Goal: Book appointment/travel/reservation

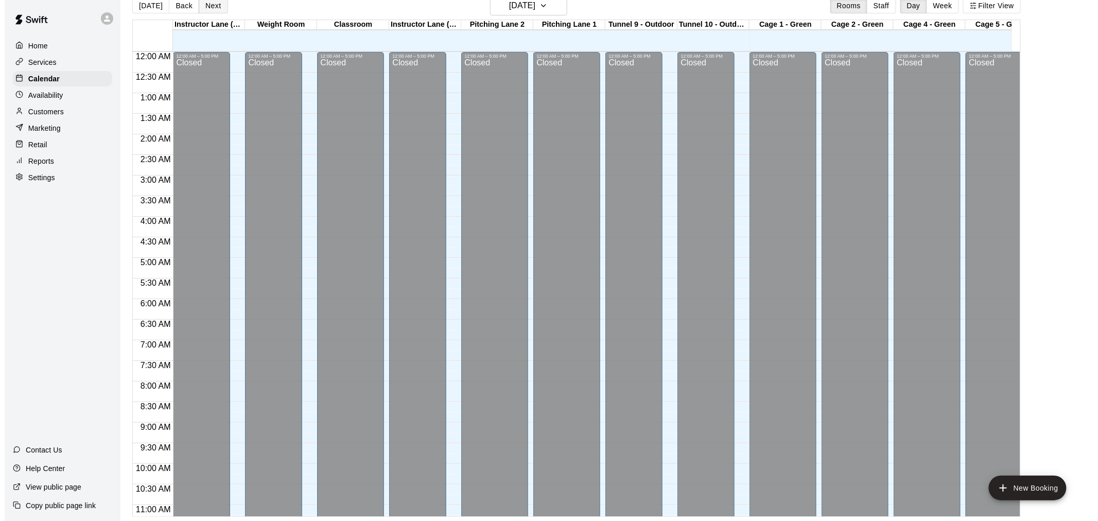
scroll to position [532, 306]
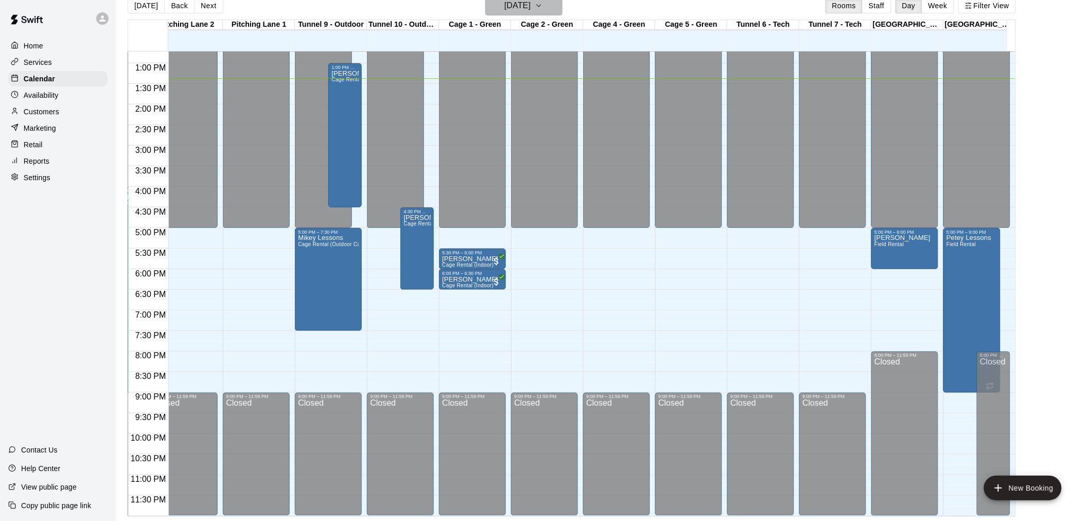
click at [531, 9] on h6 "[DATE]" at bounding box center [517, 5] width 26 height 14
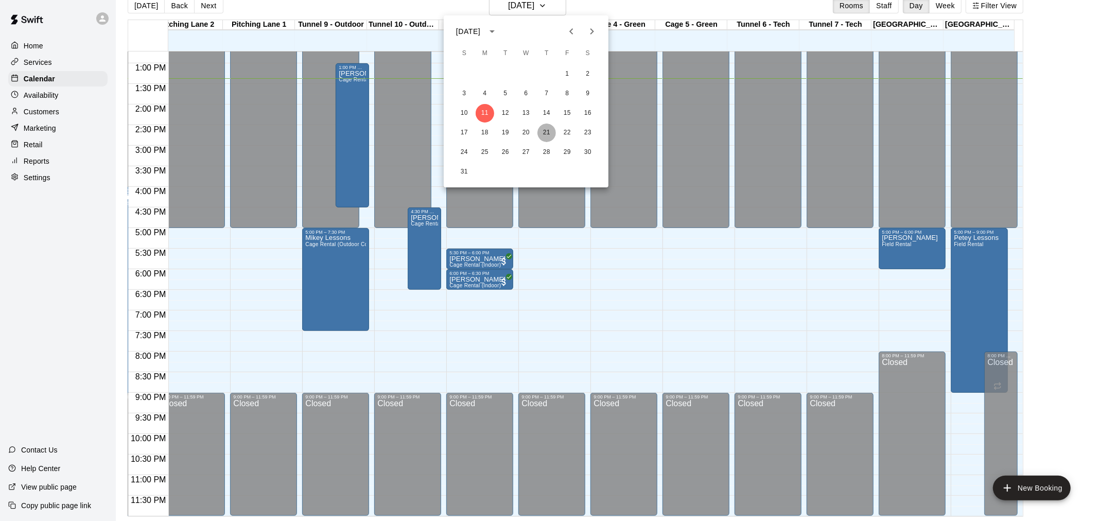
click at [547, 132] on button "21" at bounding box center [546, 132] width 19 height 19
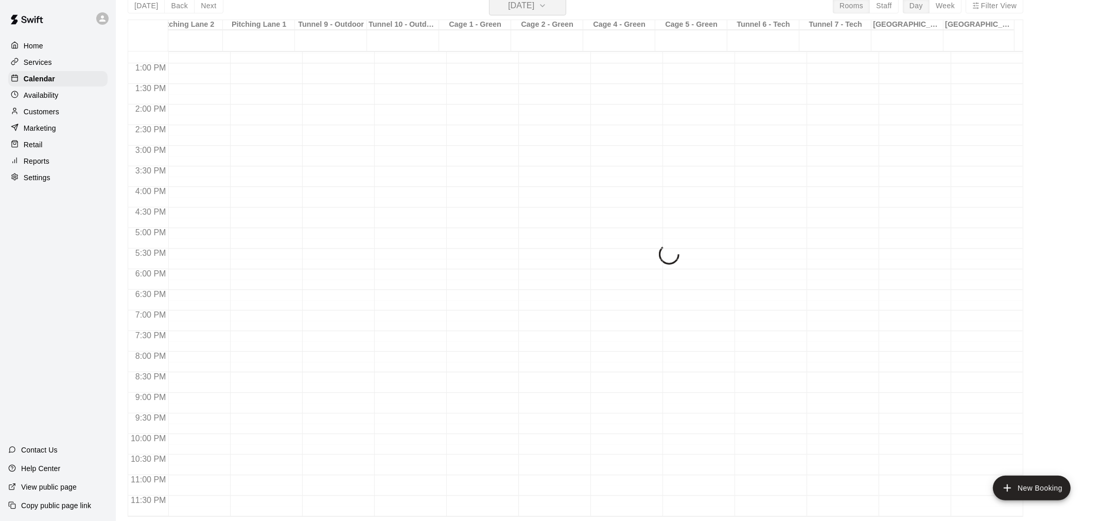
scroll to position [12, 0]
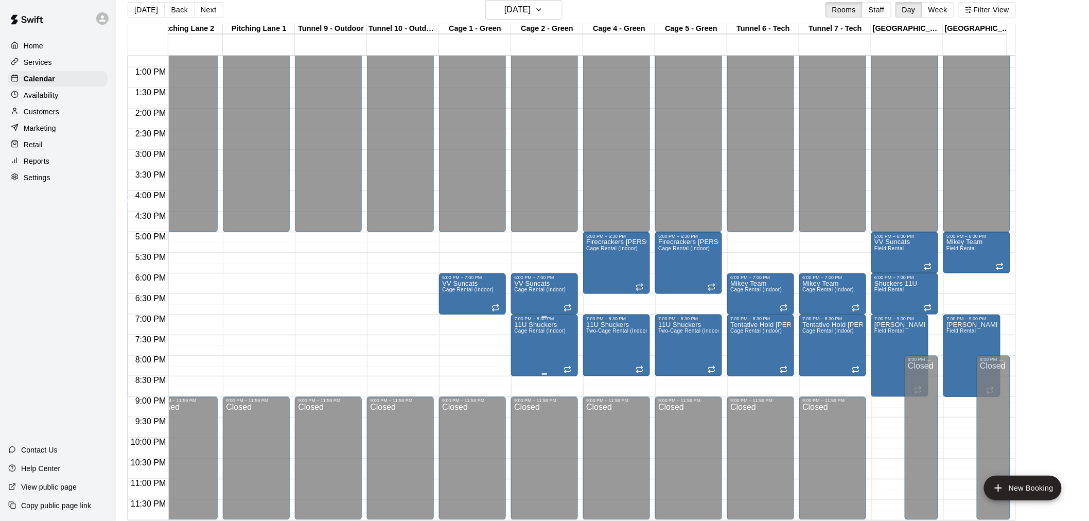
click at [531, 328] on span "Cage Rental (Indoor)" at bounding box center [539, 331] width 51 height 6
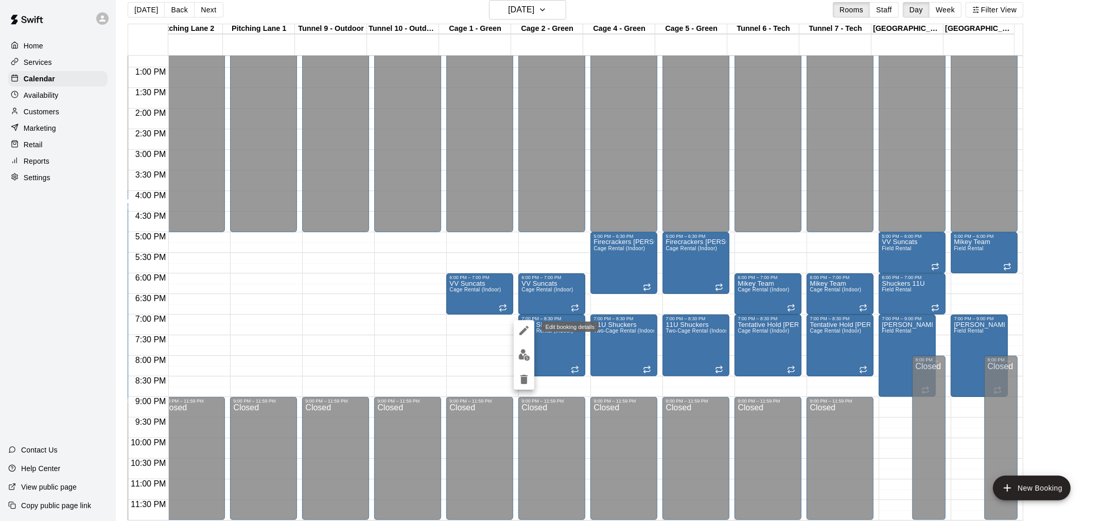
click at [523, 328] on icon "edit" at bounding box center [523, 330] width 9 height 9
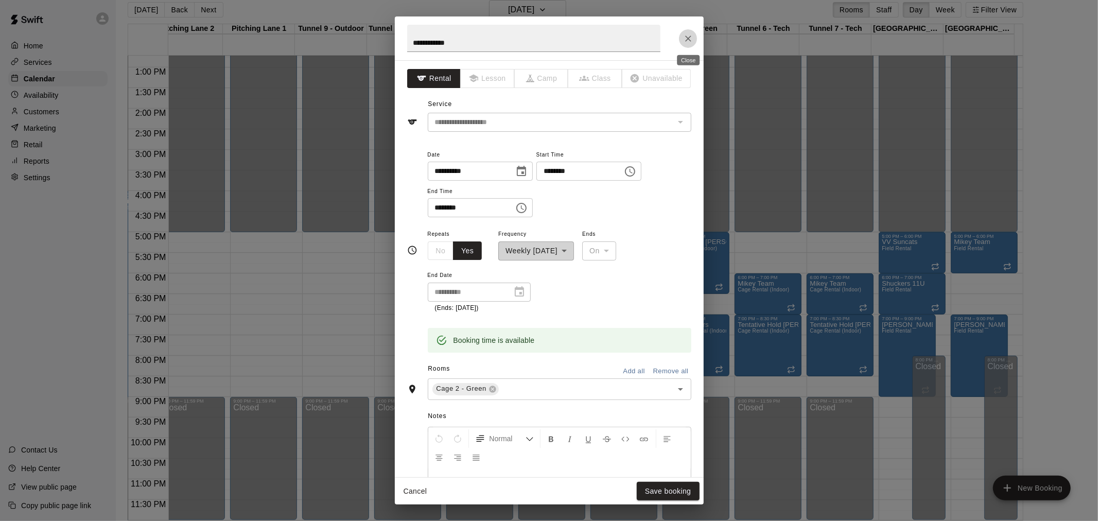
click at [685, 39] on icon "Close" at bounding box center [688, 38] width 10 height 10
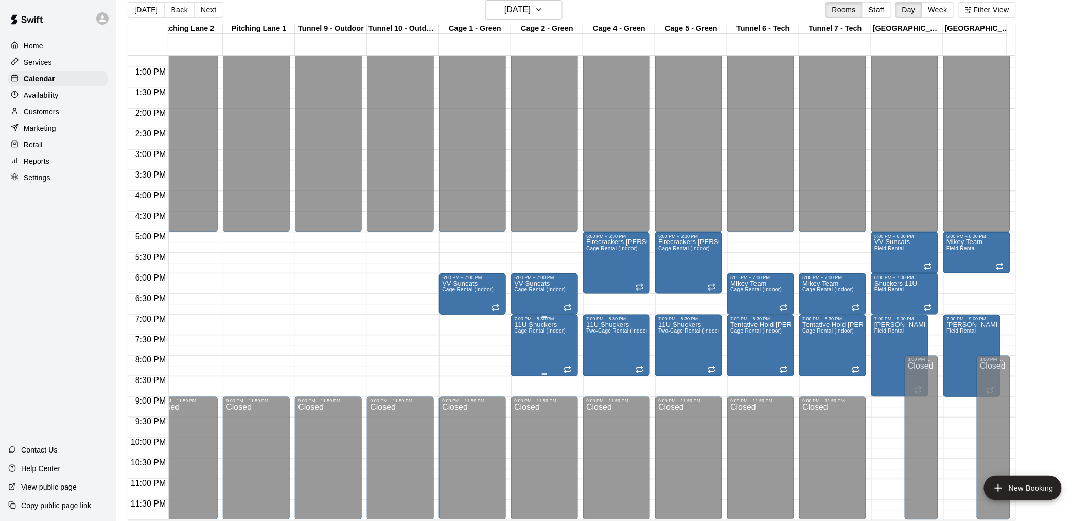
click at [534, 325] on p "11U Shuckers" at bounding box center [539, 325] width 51 height 0
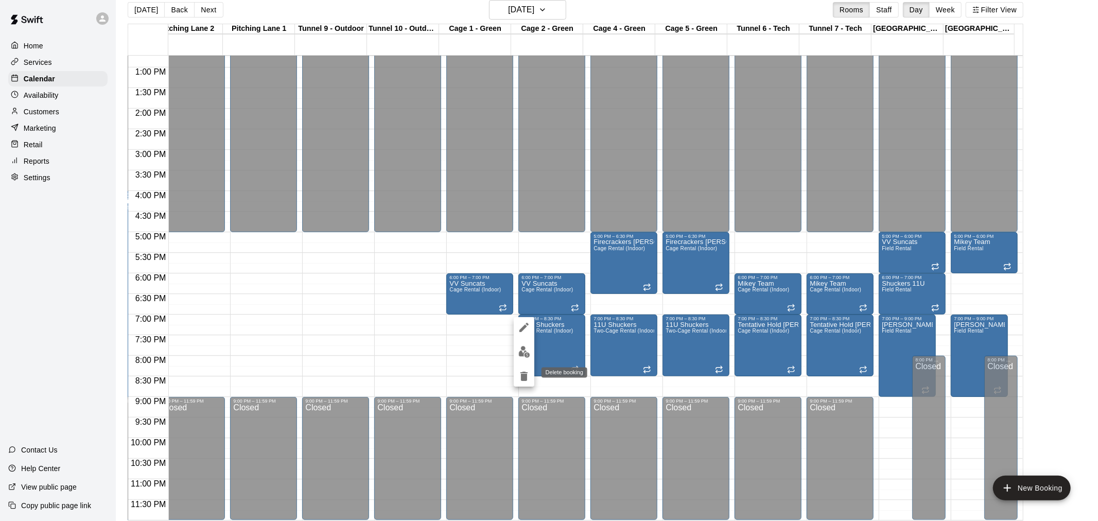
click at [523, 378] on icon "delete" at bounding box center [523, 376] width 7 height 9
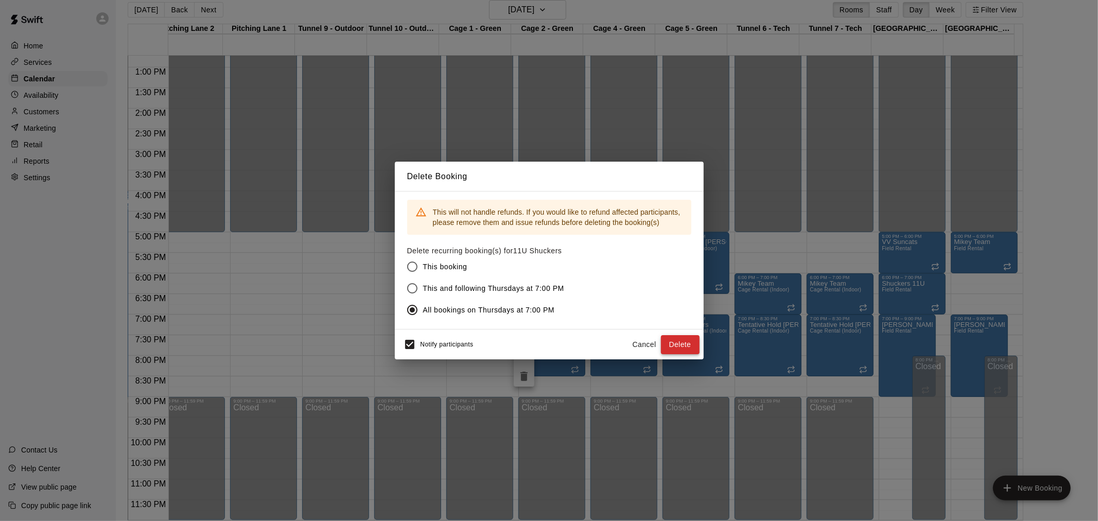
click at [683, 346] on button "Delete" at bounding box center [680, 344] width 39 height 19
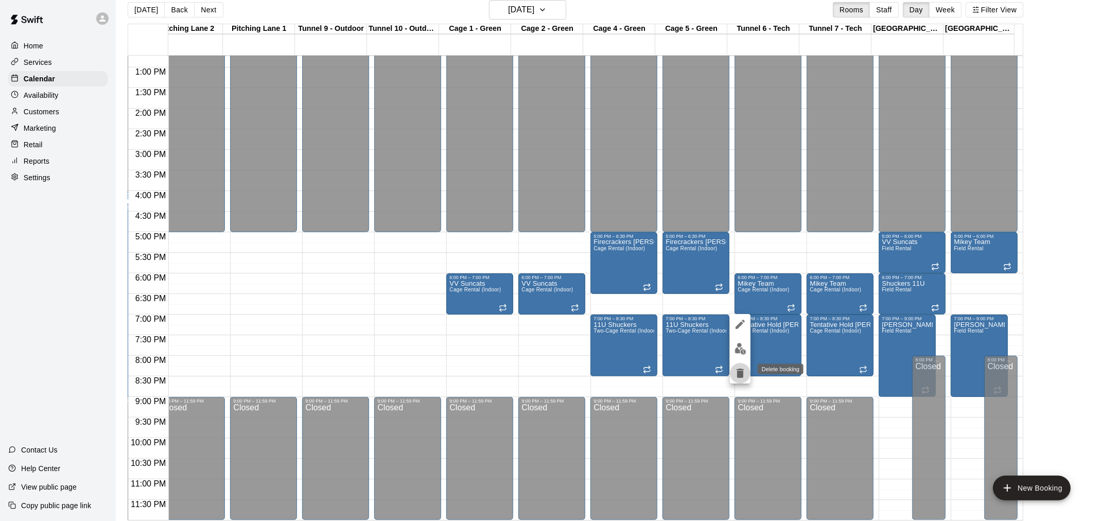
click at [737, 372] on icon "delete" at bounding box center [739, 372] width 7 height 9
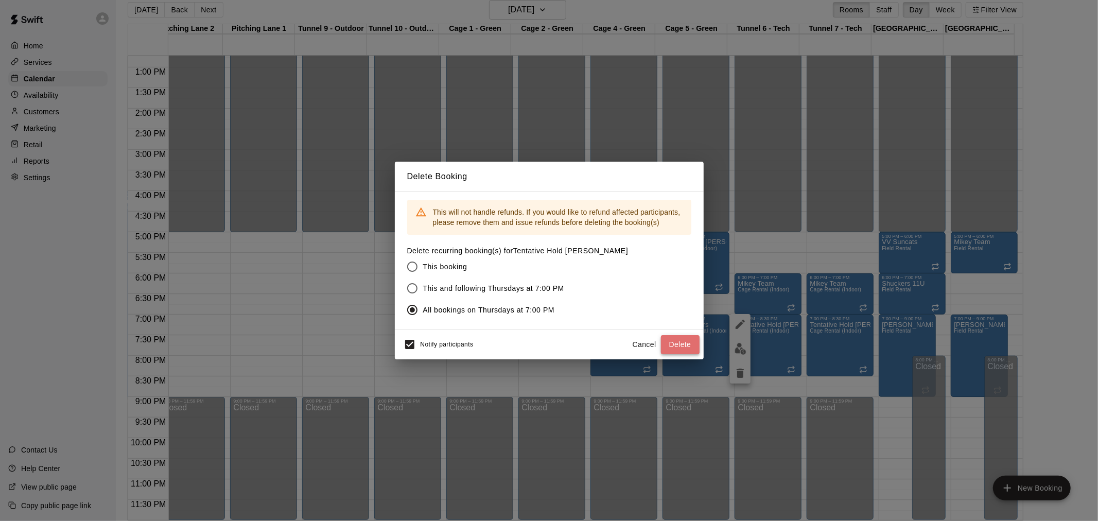
click at [681, 346] on button "Delete" at bounding box center [680, 344] width 39 height 19
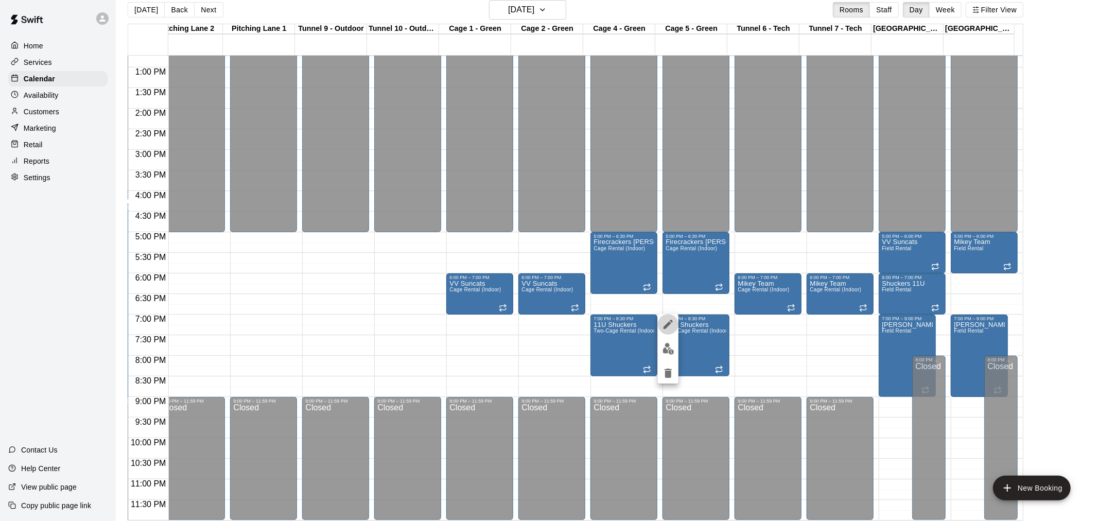
click at [669, 321] on icon "edit" at bounding box center [668, 324] width 12 height 12
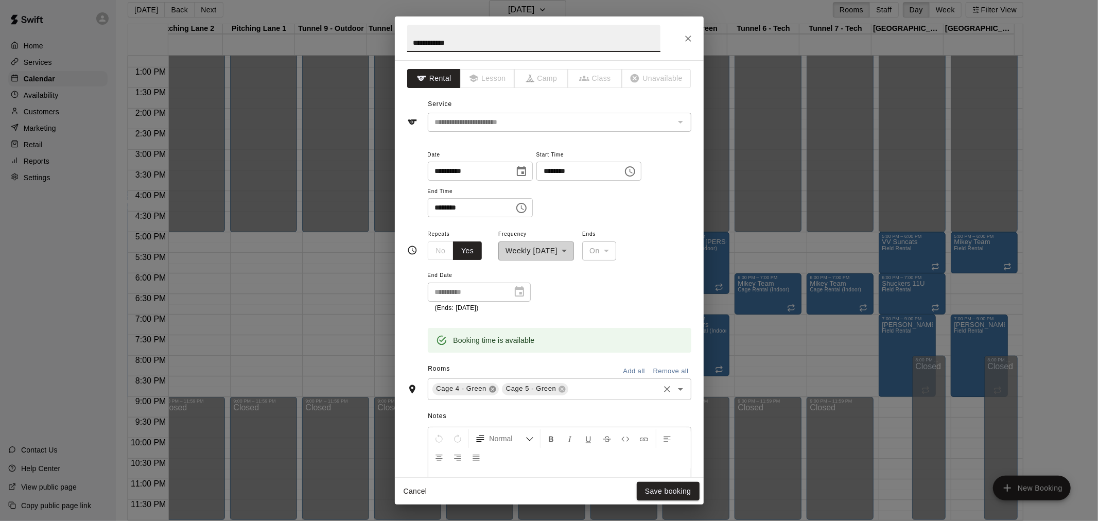
click at [489, 388] on icon at bounding box center [492, 389] width 8 height 8
click at [489, 388] on icon at bounding box center [492, 388] width 7 height 7
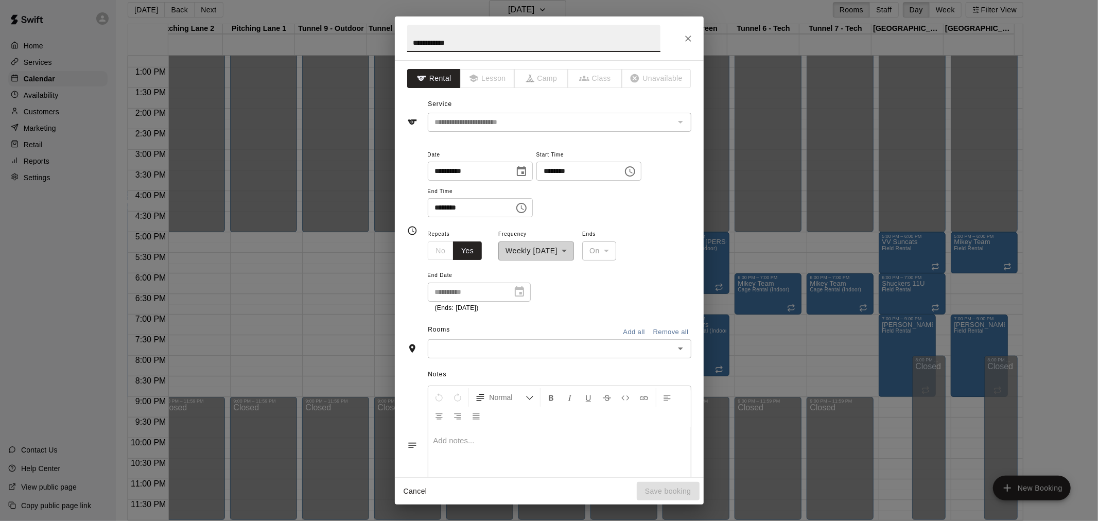
click at [482, 348] on input "text" at bounding box center [551, 348] width 240 height 13
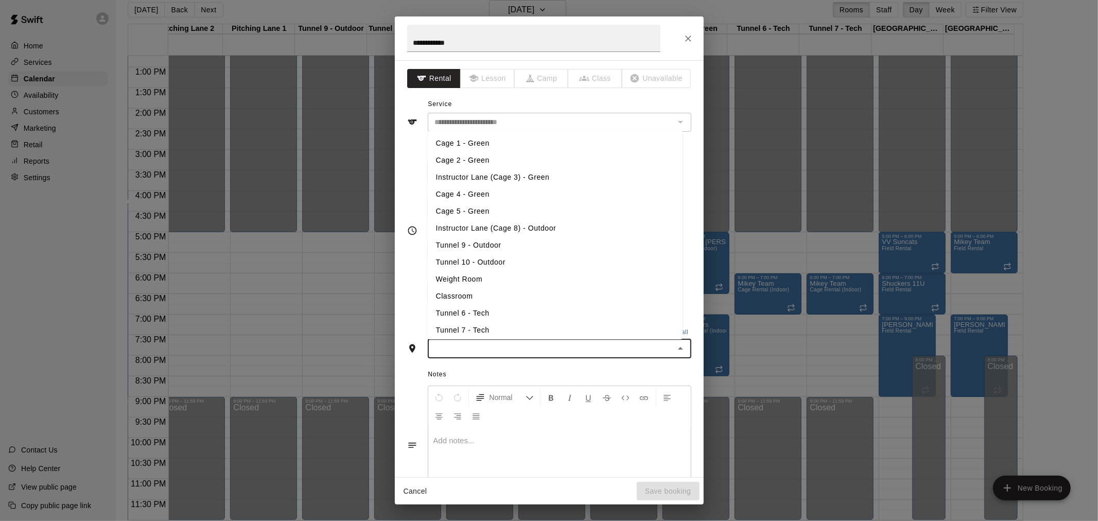
click at [477, 309] on li "Tunnel 6 - Tech" at bounding box center [555, 313] width 255 height 17
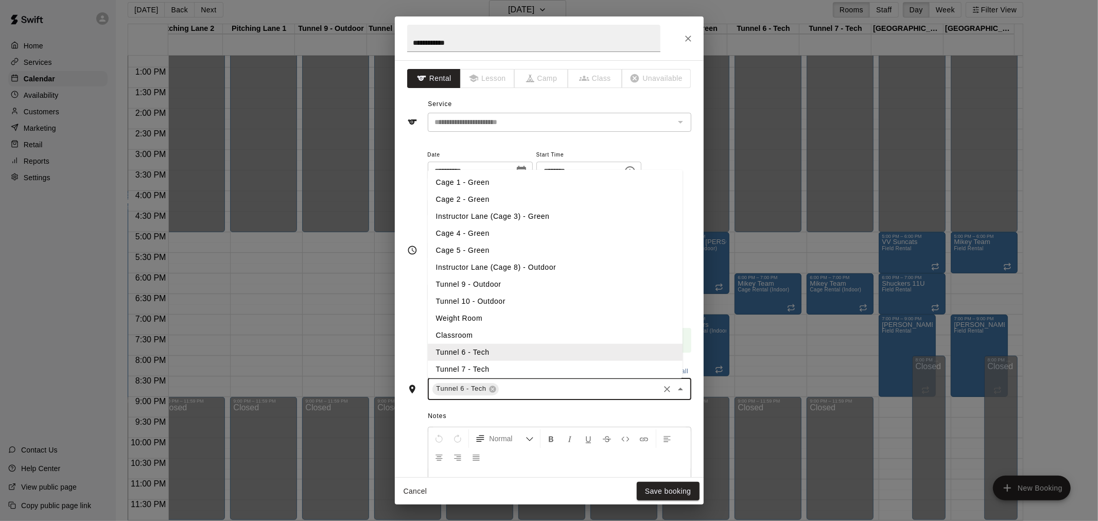
click at [532, 392] on input "text" at bounding box center [578, 388] width 157 height 13
click at [475, 366] on li "Tunnel 7 - Tech" at bounding box center [555, 369] width 255 height 17
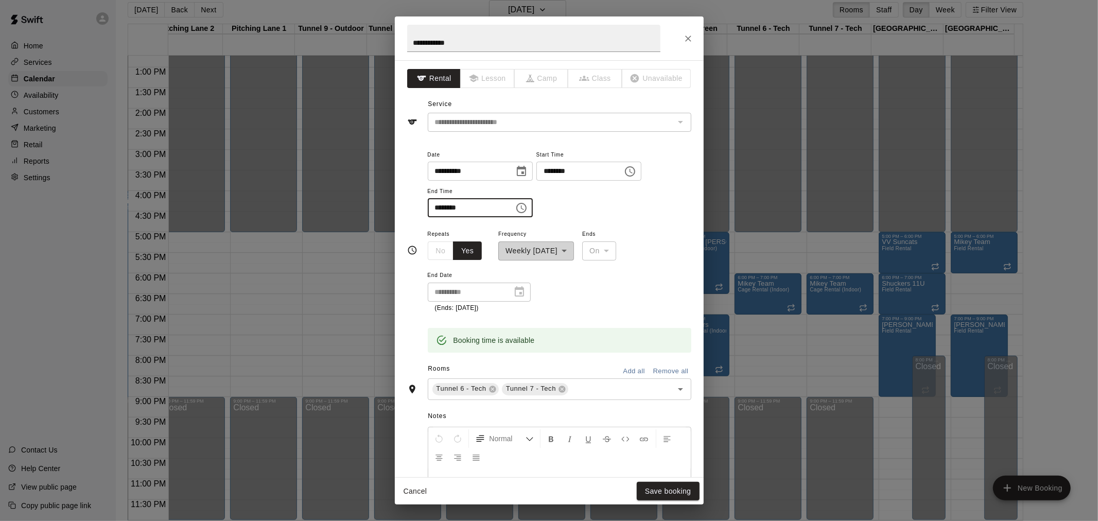
click at [486, 209] on input "********" at bounding box center [467, 207] width 79 height 19
click at [450, 207] on input "********" at bounding box center [467, 207] width 79 height 19
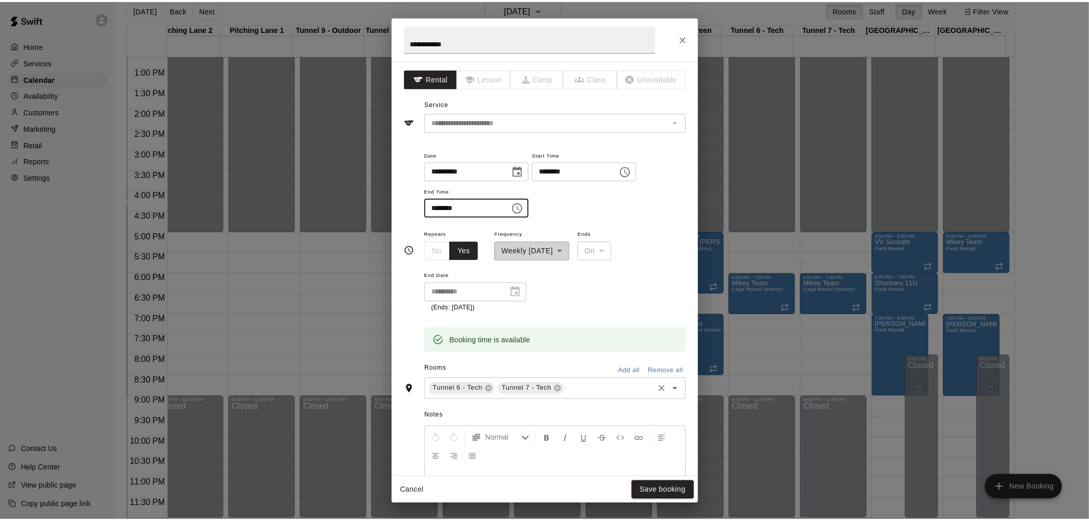
scroll to position [57, 0]
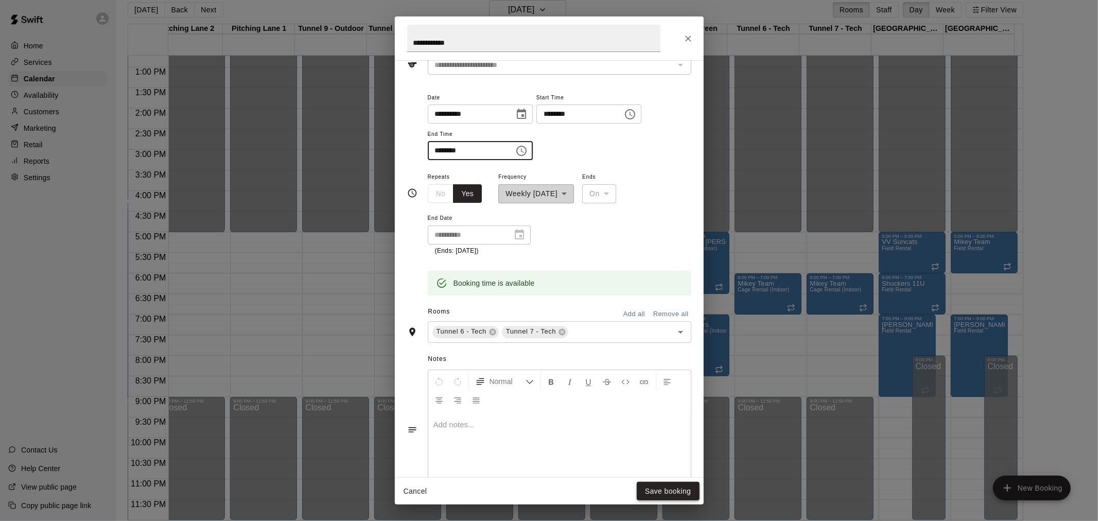
type input "********"
click at [661, 492] on button "Save booking" at bounding box center [667, 491] width 63 height 19
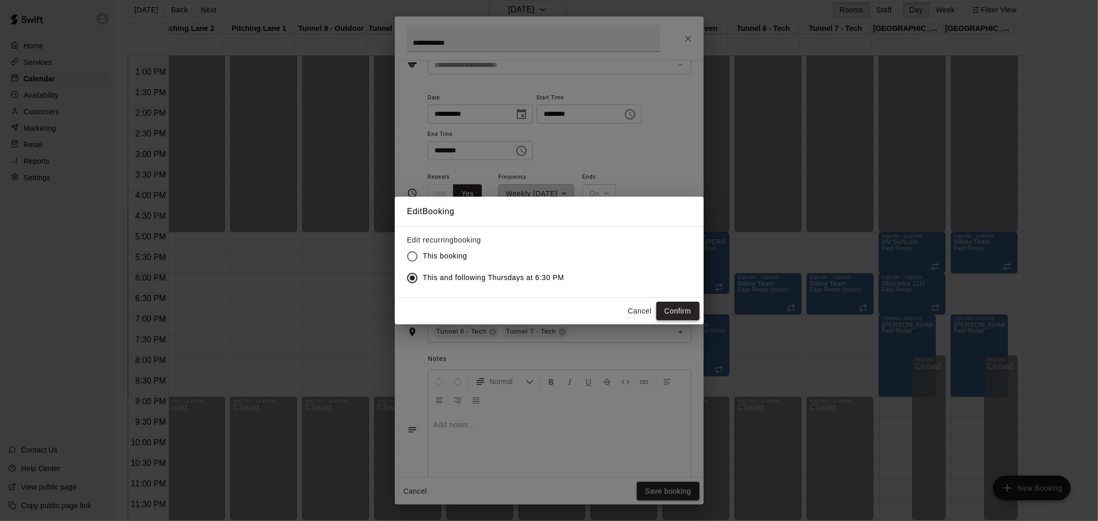
click at [679, 314] on button "Confirm" at bounding box center [677, 311] width 43 height 19
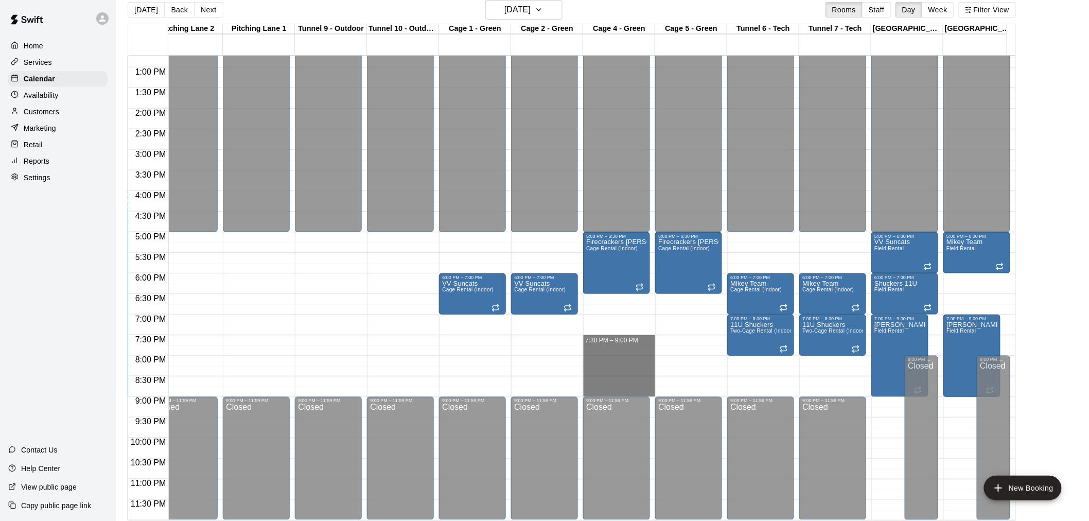
drag, startPoint x: 604, startPoint y: 328, endPoint x: 616, endPoint y: 385, distance: 57.8
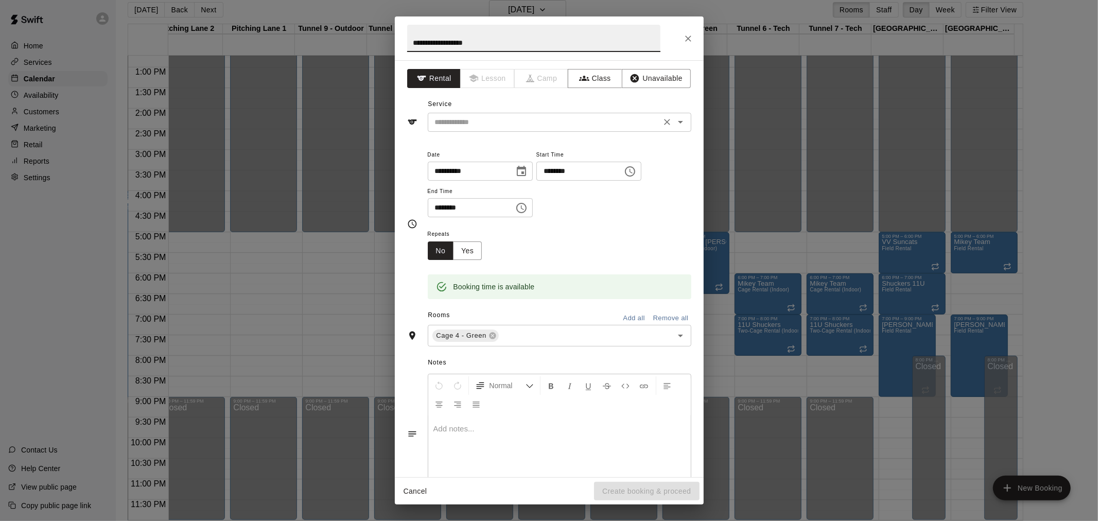
type input "**********"
click at [523, 126] on input "text" at bounding box center [544, 122] width 227 height 13
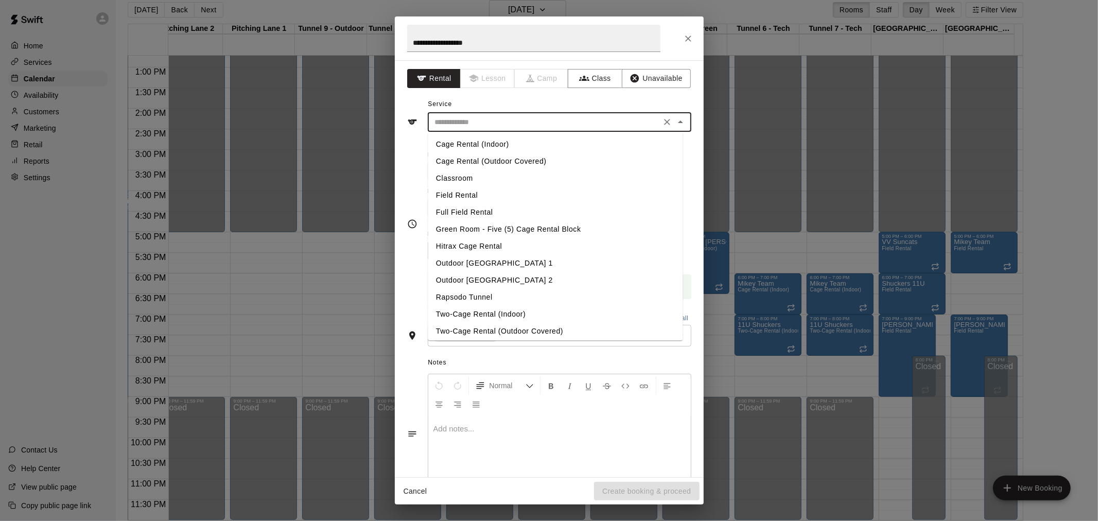
click at [491, 142] on li "Cage Rental (Indoor)" at bounding box center [555, 144] width 255 height 17
type input "**********"
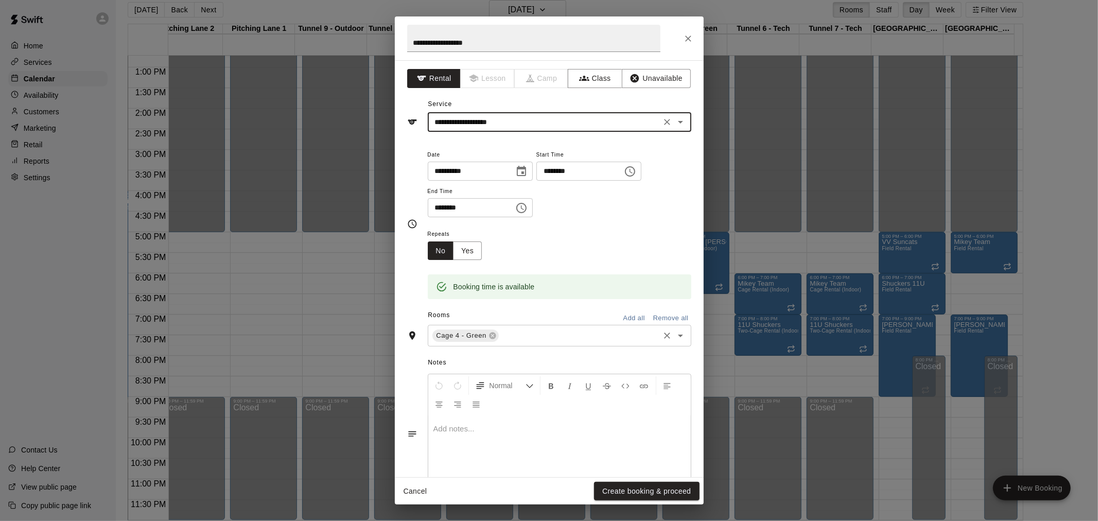
click at [533, 330] on input "text" at bounding box center [578, 335] width 157 height 13
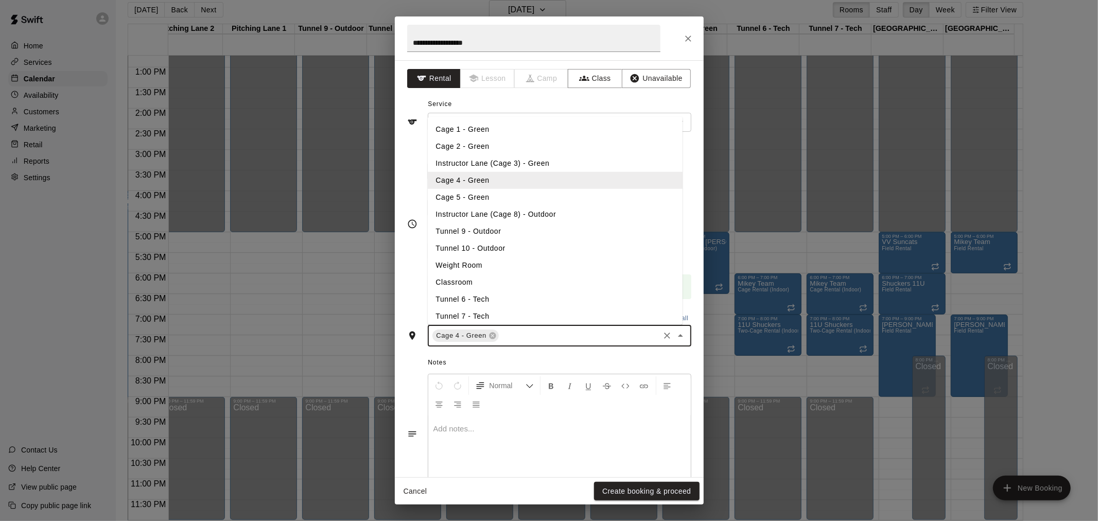
click at [478, 198] on li "Cage 5 - Green" at bounding box center [555, 196] width 255 height 17
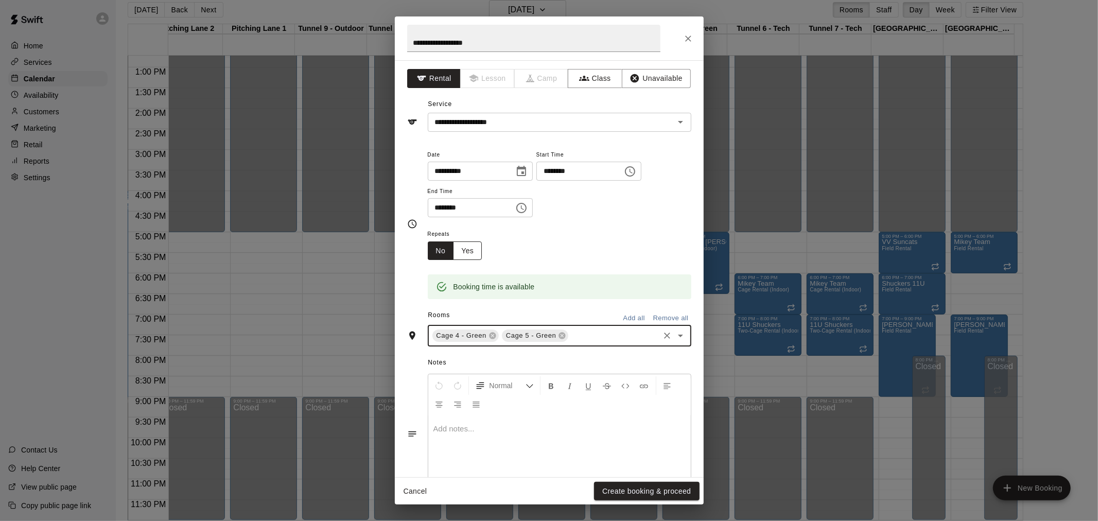
click at [467, 246] on button "Yes" at bounding box center [467, 250] width 29 height 19
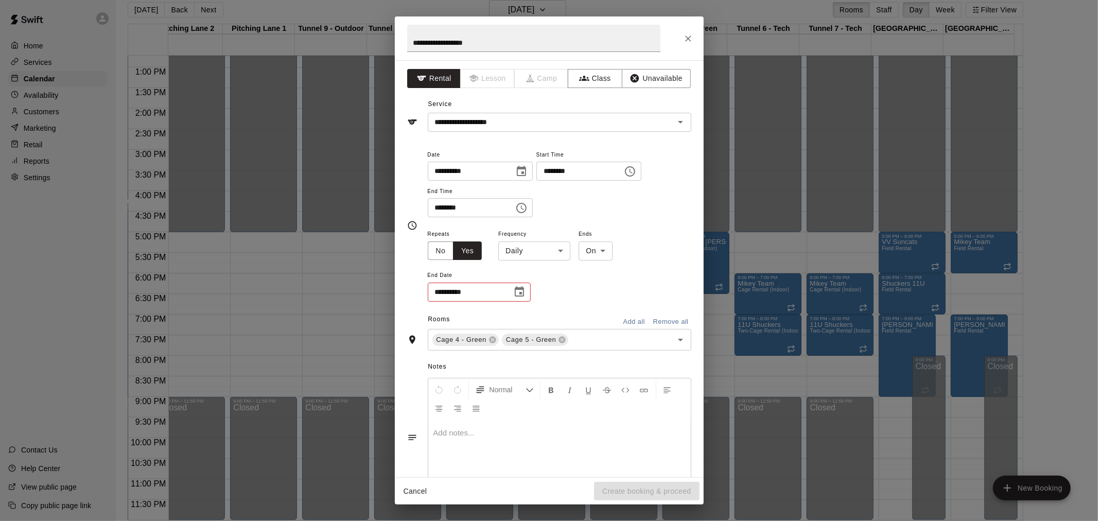
click at [559, 254] on body "Home Services Calendar Availability Customers Marketing Retail Reports Settings…" at bounding box center [549, 256] width 1098 height 537
click at [534, 292] on li "Weekly [DATE]" at bounding box center [534, 289] width 129 height 17
type input "******"
click at [626, 251] on body "Home Services Calendar Availability Customers Marketing Retail Reports Settings…" at bounding box center [549, 256] width 1098 height 537
click at [609, 271] on li "On" at bounding box center [615, 272] width 33 height 17
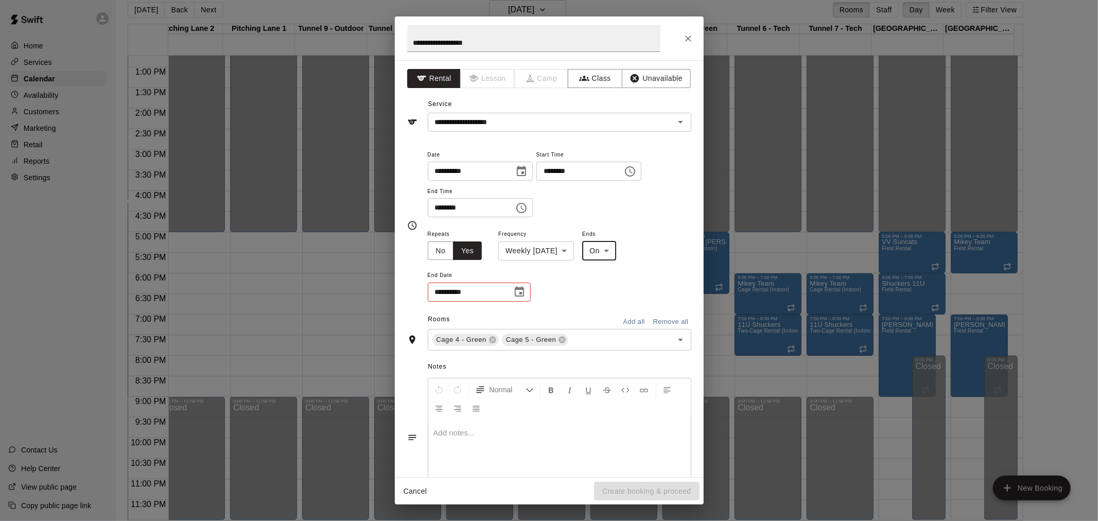
click at [520, 290] on icon "Choose date" at bounding box center [519, 292] width 12 height 12
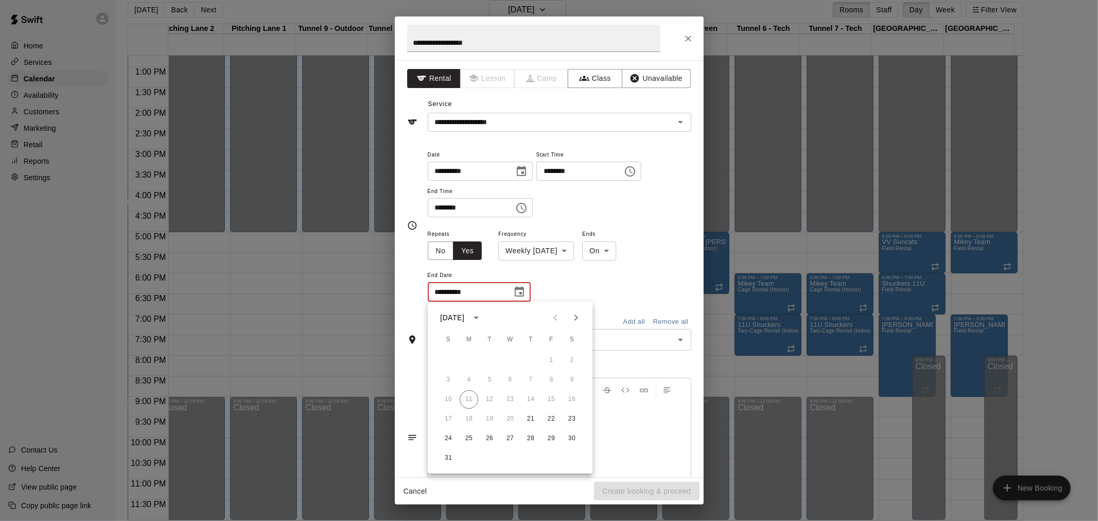
click at [574, 317] on icon "Next month" at bounding box center [576, 317] width 12 height 12
click at [572, 319] on icon "Next month" at bounding box center [576, 317] width 12 height 12
click at [570, 320] on icon "Next month" at bounding box center [576, 317] width 12 height 12
click at [528, 399] on button "13" at bounding box center [530, 399] width 19 height 19
type input "**********"
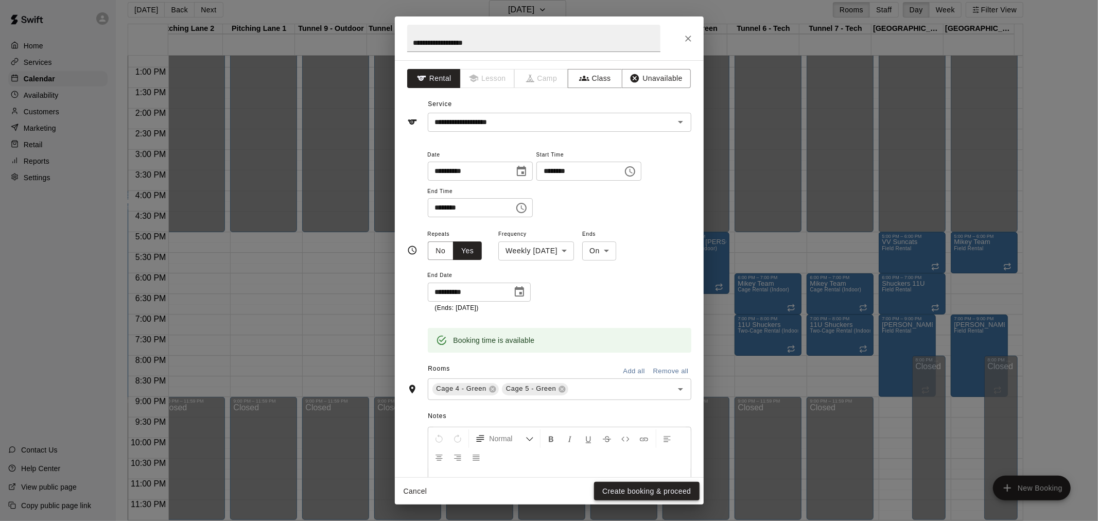
click at [640, 492] on button "Create booking & proceed" at bounding box center [646, 491] width 105 height 19
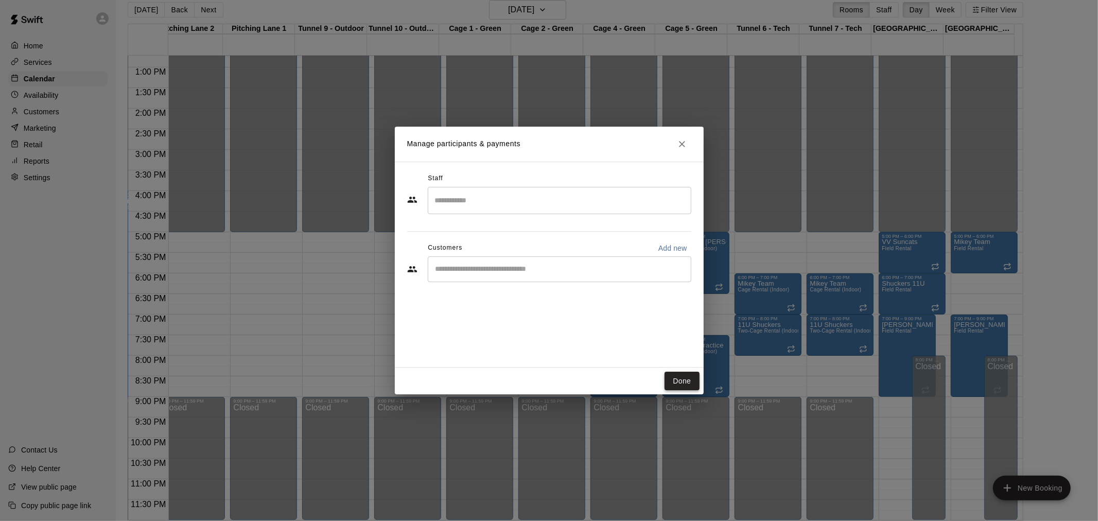
click at [676, 381] on button "Done" at bounding box center [681, 381] width 34 height 19
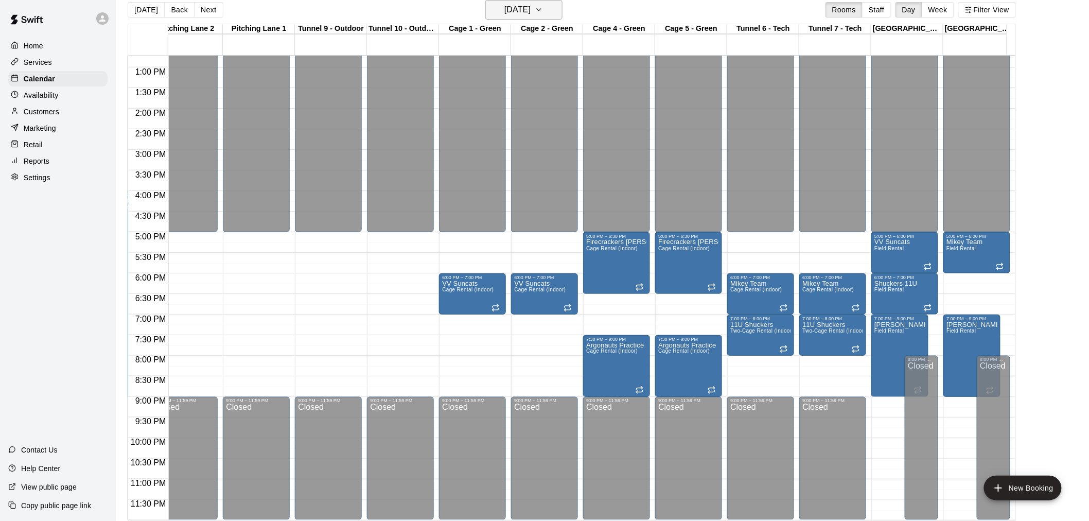
click at [543, 7] on icon "button" at bounding box center [539, 10] width 8 height 12
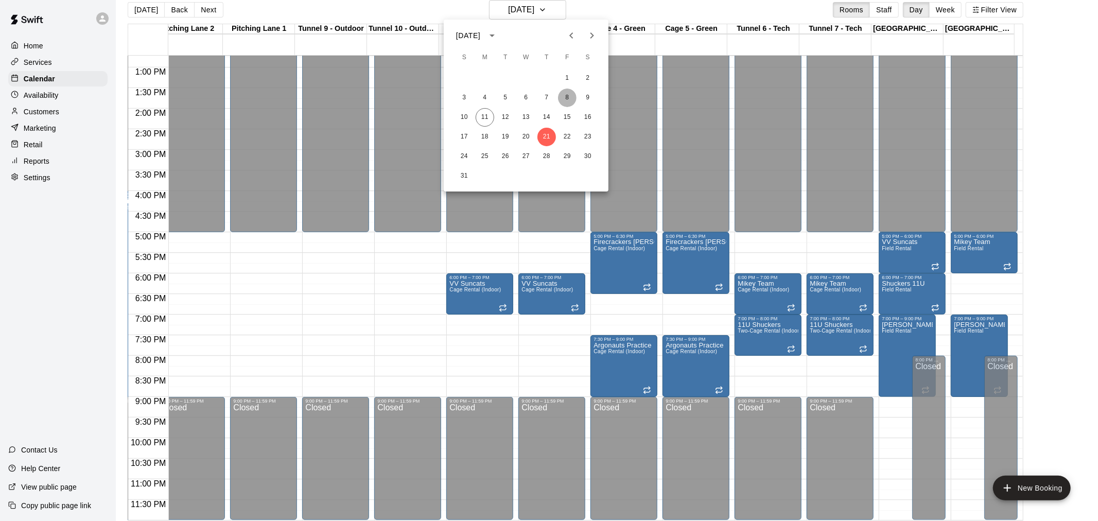
click at [564, 100] on button "8" at bounding box center [567, 98] width 19 height 19
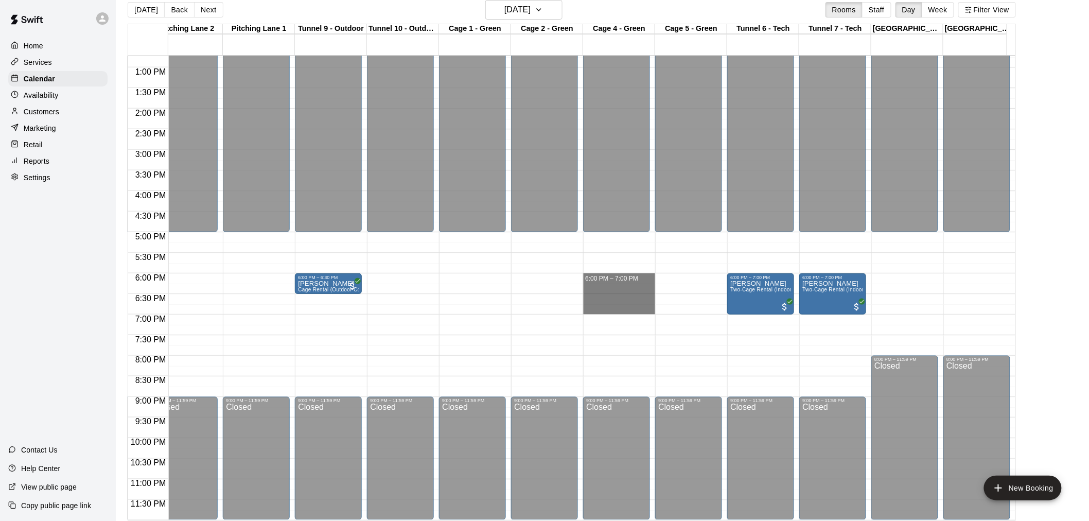
drag, startPoint x: 611, startPoint y: 268, endPoint x: 621, endPoint y: 306, distance: 39.3
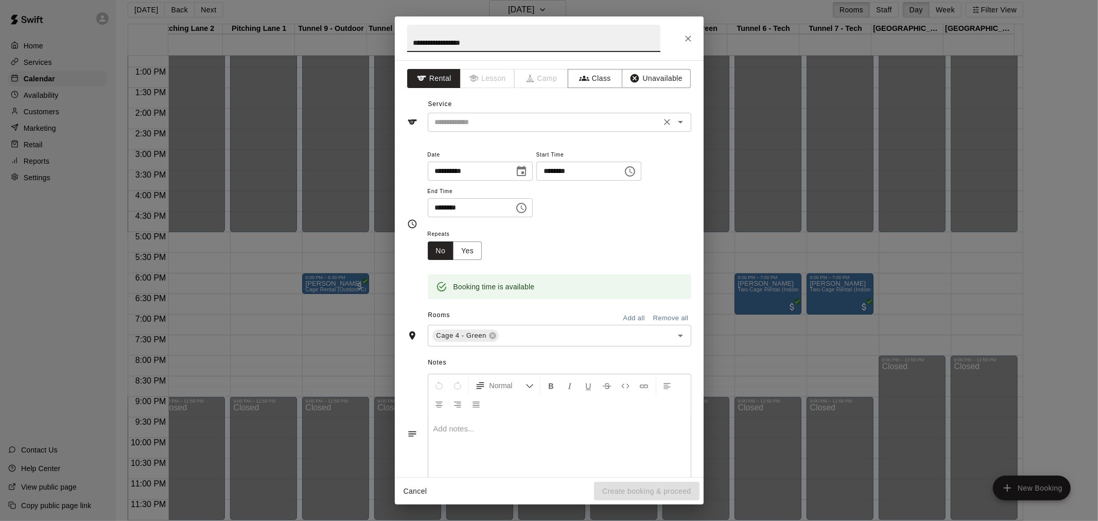
type input "**********"
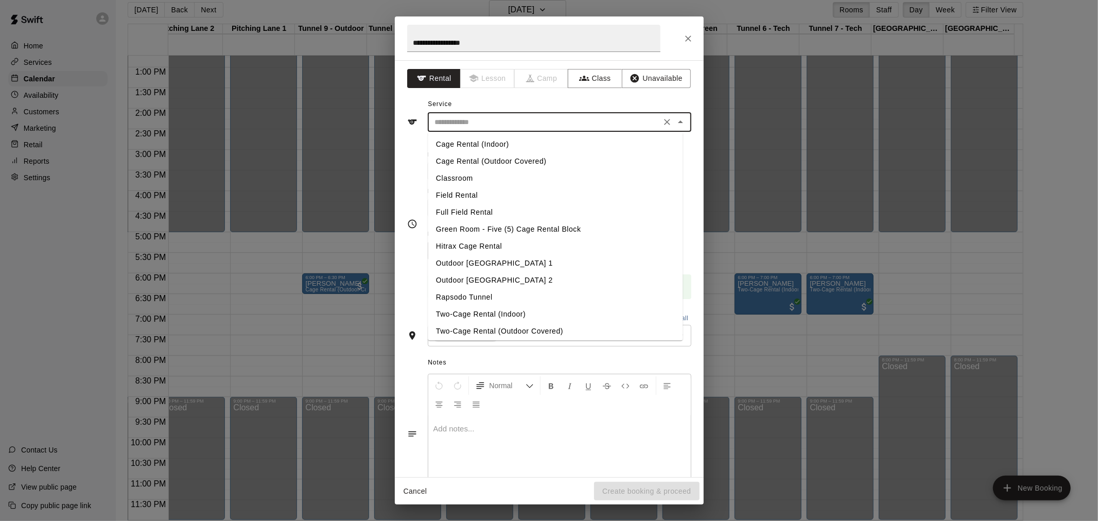
click at [515, 126] on input "text" at bounding box center [544, 122] width 227 height 13
click at [515, 147] on li "Cage Rental (Indoor)" at bounding box center [555, 144] width 255 height 17
type input "**********"
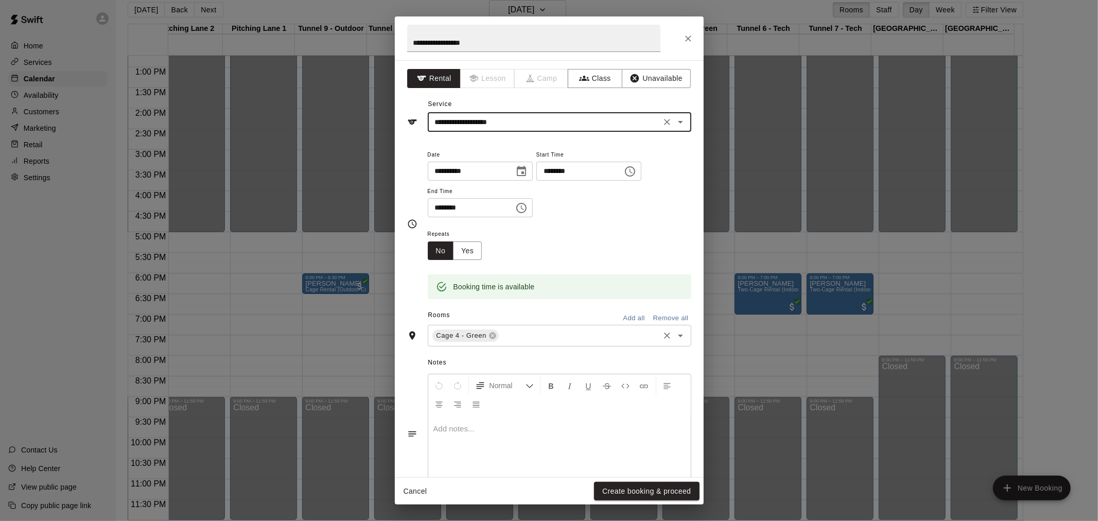
click at [537, 335] on input "text" at bounding box center [578, 335] width 157 height 13
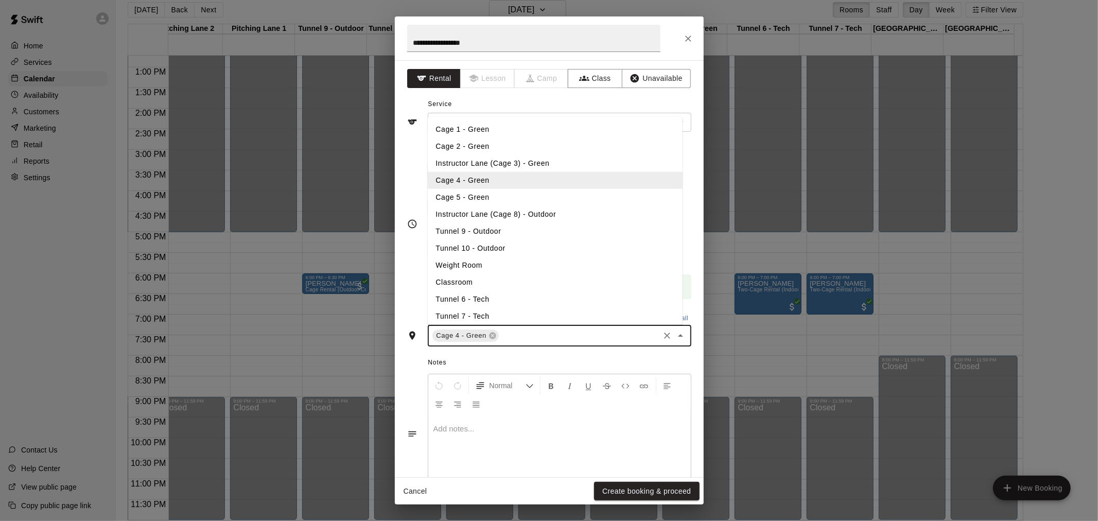
click at [469, 198] on li "Cage 5 - Green" at bounding box center [555, 196] width 255 height 17
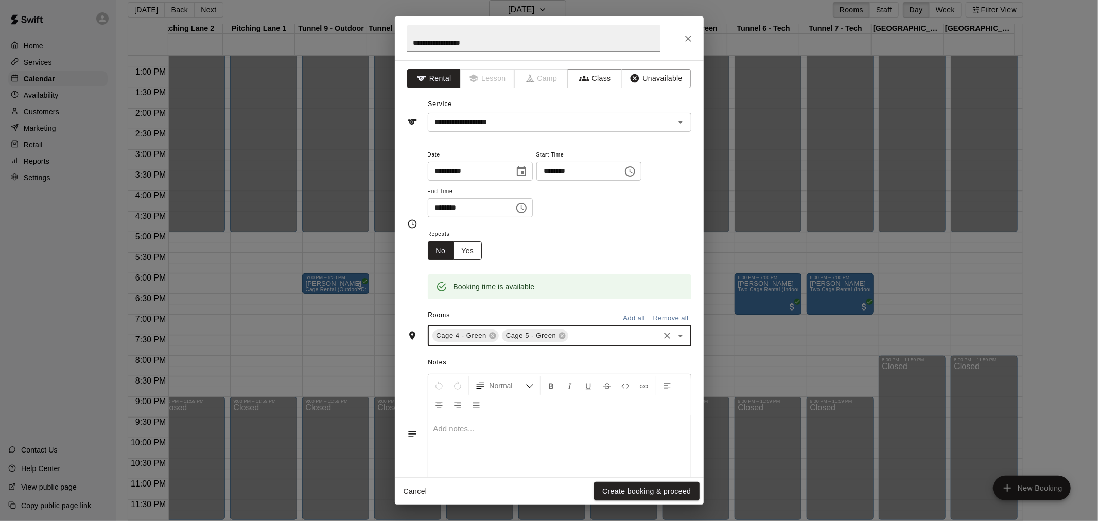
click at [470, 250] on button "Yes" at bounding box center [467, 250] width 29 height 19
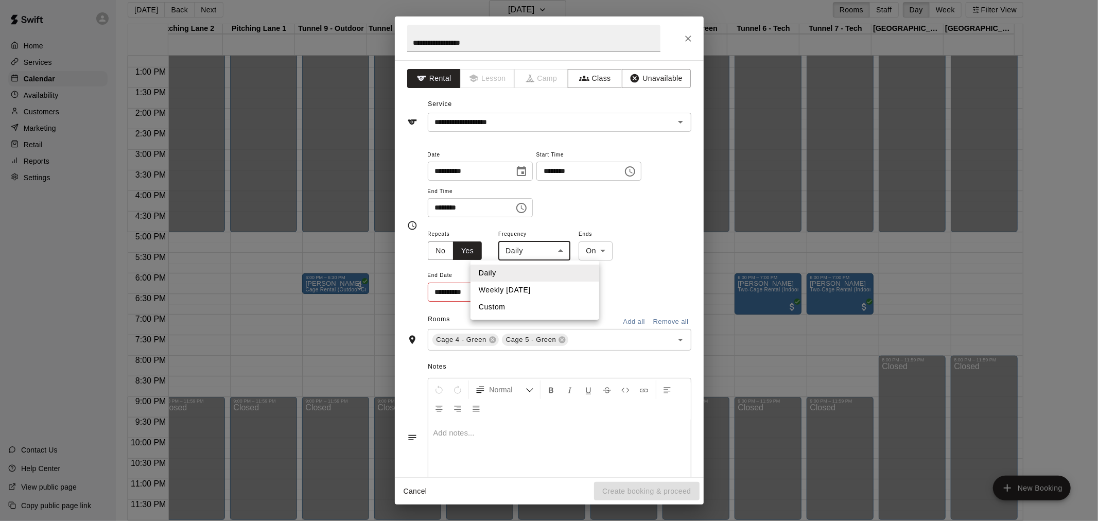
click at [562, 250] on body "Home Services Calendar Availability Customers Marketing Retail Reports Settings…" at bounding box center [549, 256] width 1098 height 537
click at [520, 290] on li "Weekly [DATE]" at bounding box center [534, 289] width 129 height 17
type input "******"
click at [516, 291] on icon "Choose date" at bounding box center [519, 292] width 12 height 12
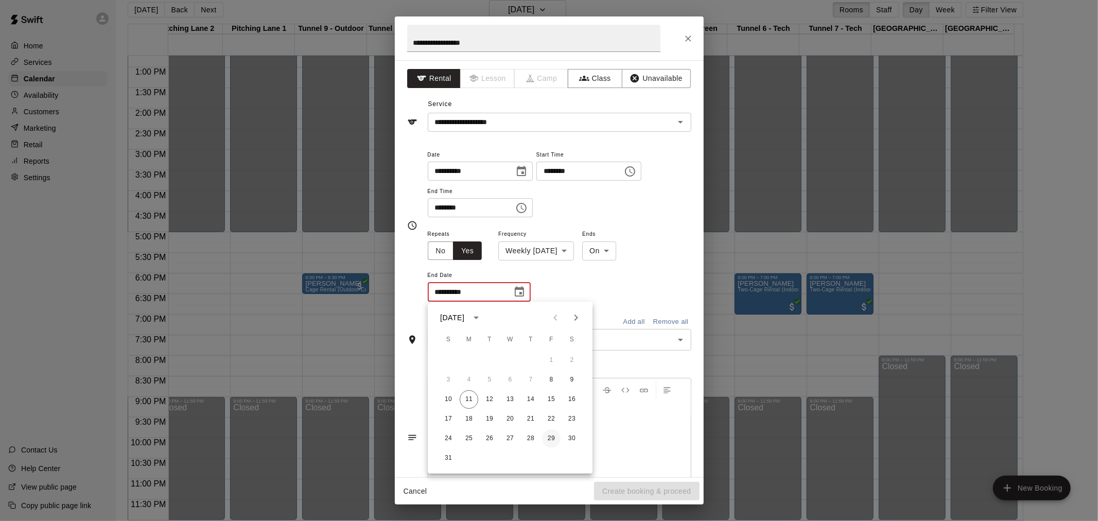
click at [549, 436] on button "29" at bounding box center [551, 438] width 19 height 19
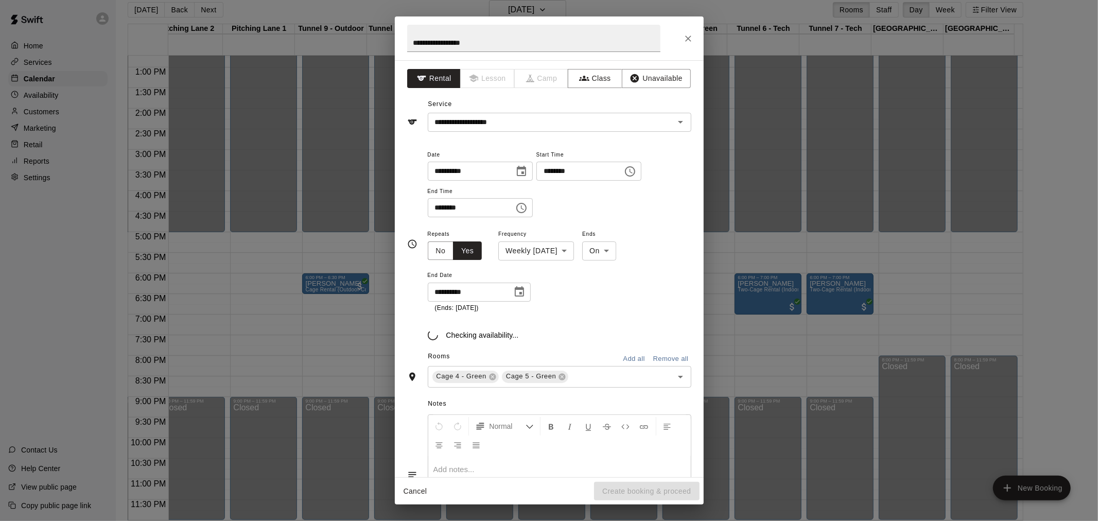
type input "**********"
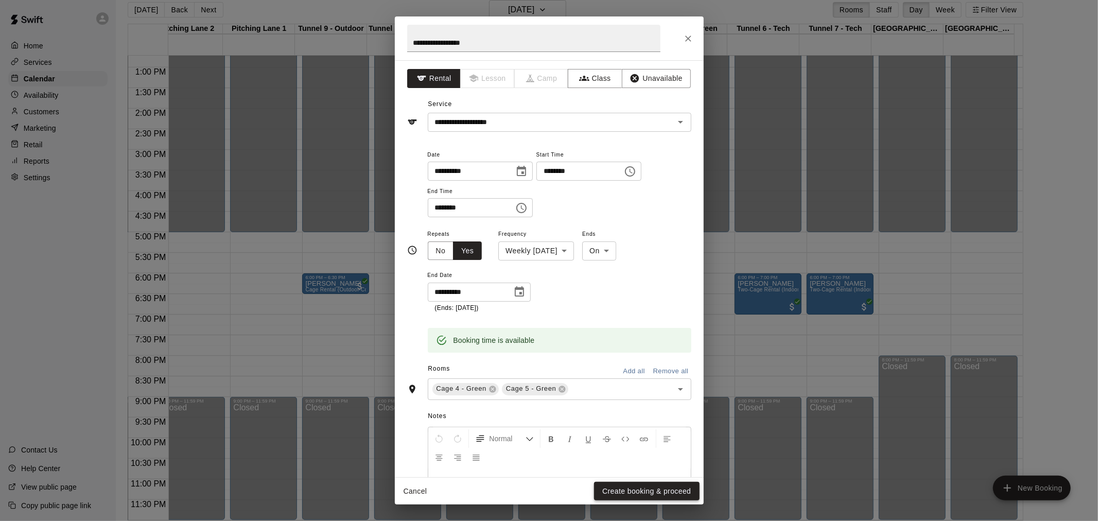
click at [642, 491] on button "Create booking & proceed" at bounding box center [646, 491] width 105 height 19
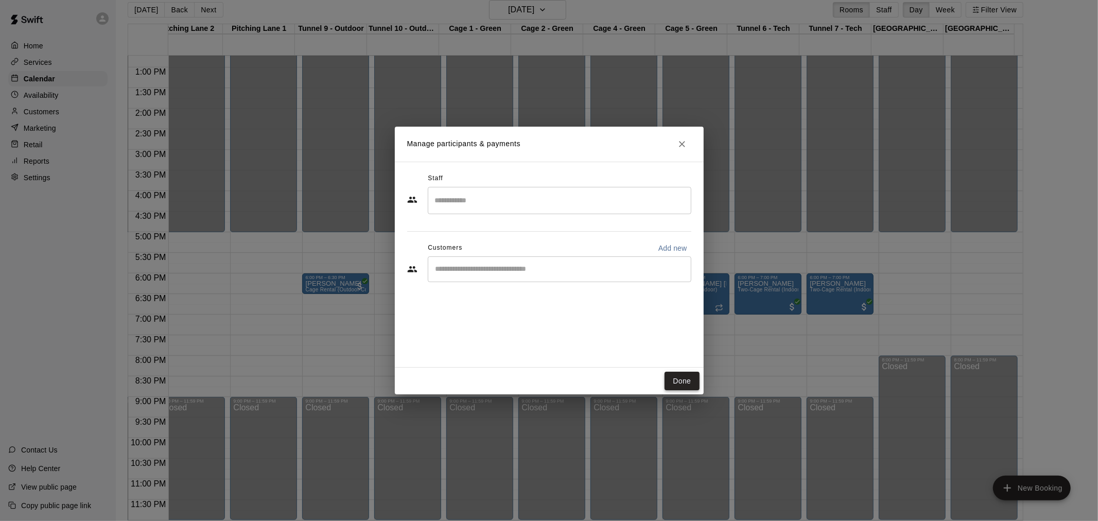
click at [675, 385] on button "Done" at bounding box center [681, 381] width 34 height 19
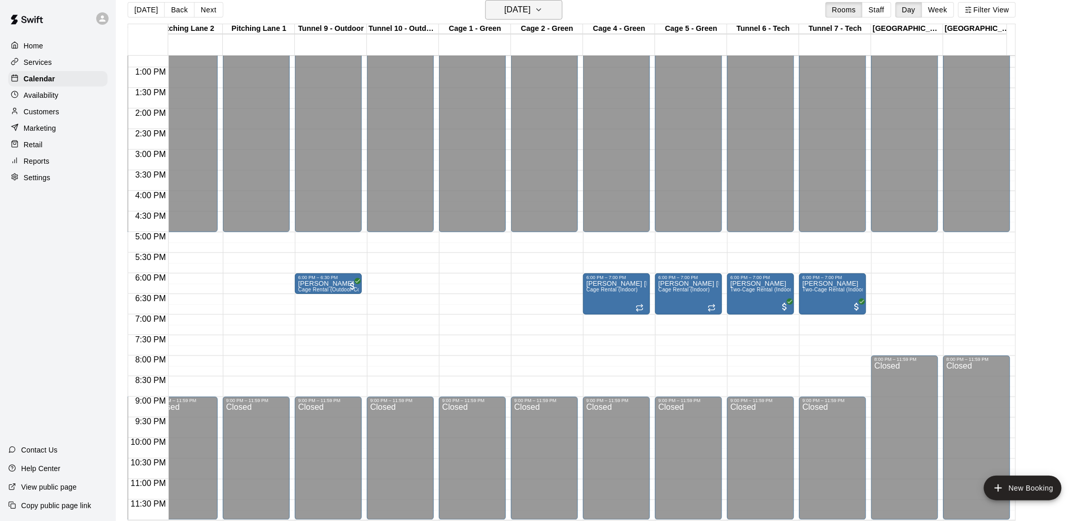
click at [516, 14] on h6 "[DATE]" at bounding box center [517, 10] width 26 height 14
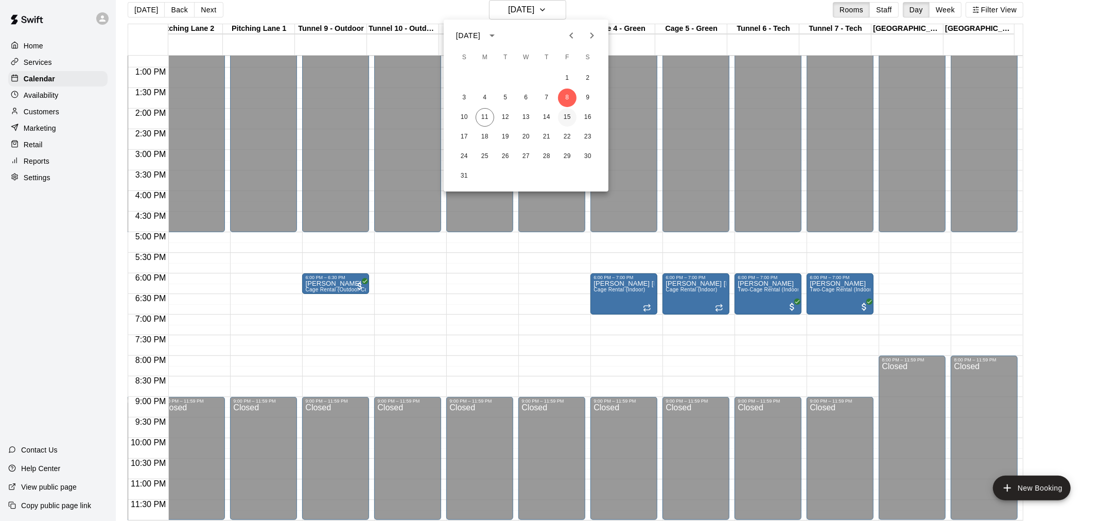
click at [567, 114] on button "15" at bounding box center [567, 117] width 19 height 19
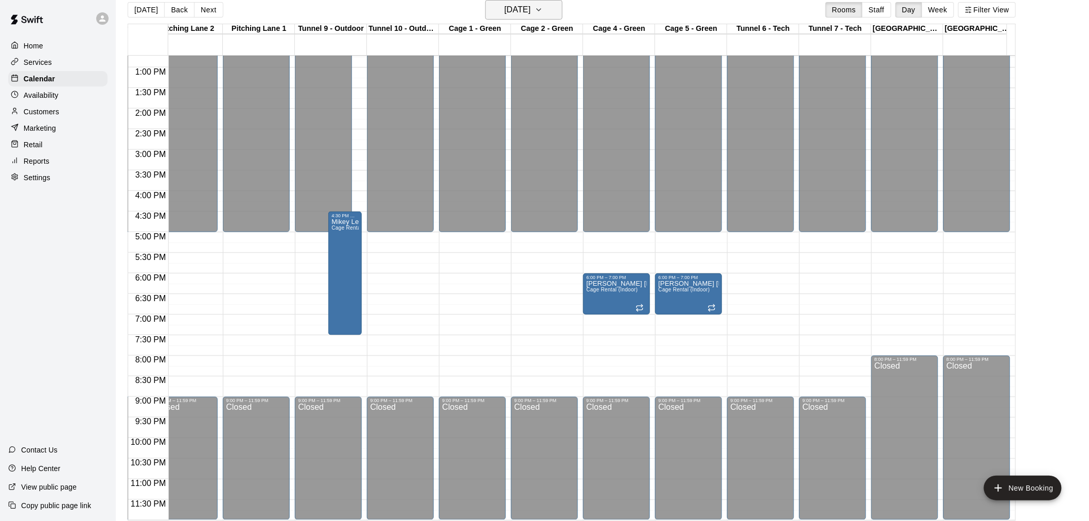
click at [531, 11] on h6 "[DATE]" at bounding box center [517, 10] width 26 height 14
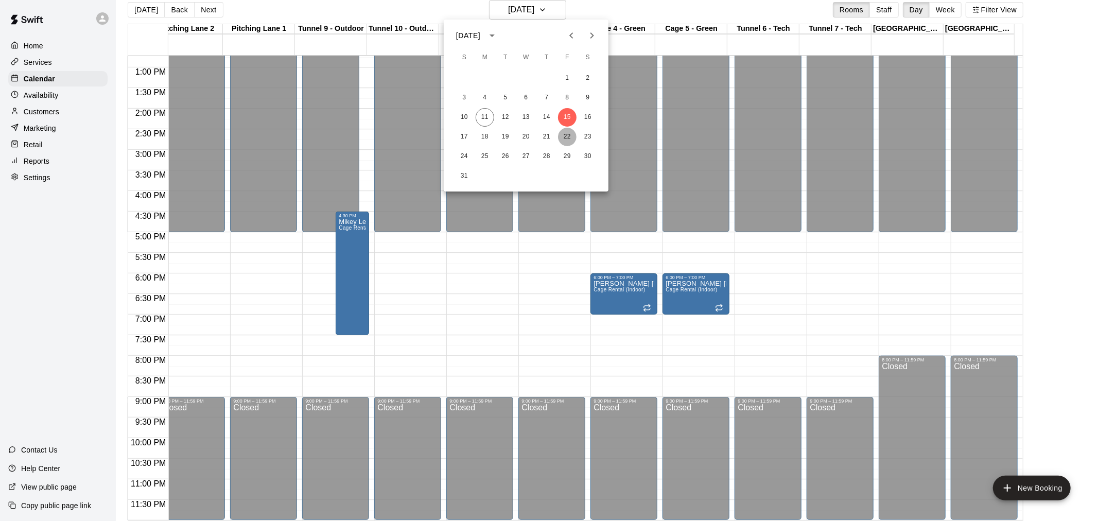
click at [566, 136] on button "22" at bounding box center [567, 137] width 19 height 19
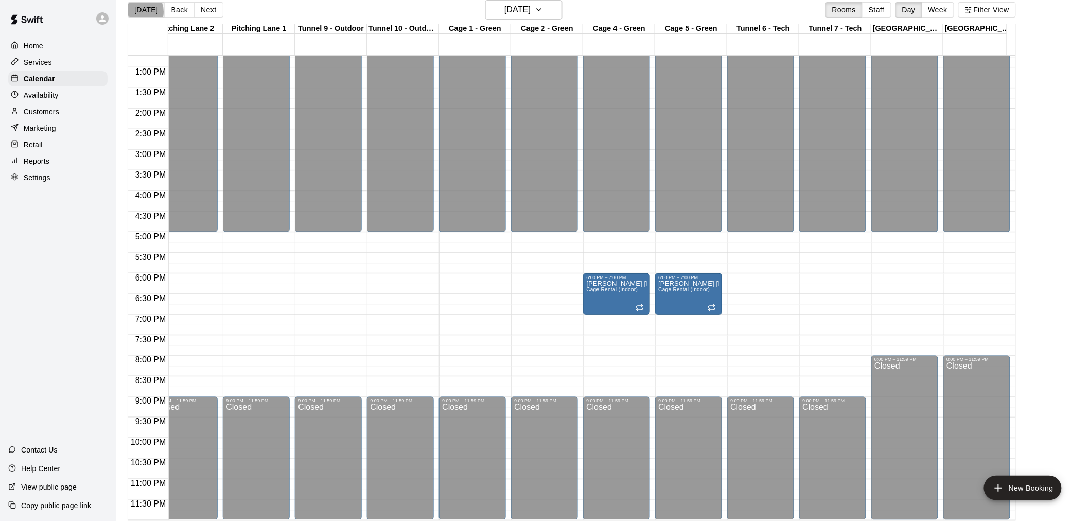
click at [136, 11] on button "[DATE]" at bounding box center [146, 9] width 37 height 15
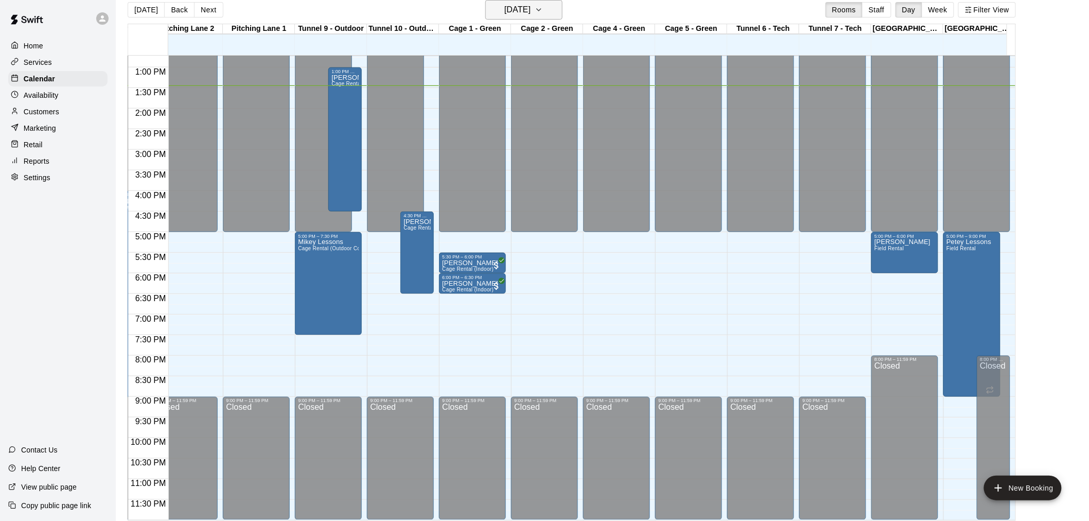
click at [543, 8] on icon "button" at bounding box center [539, 10] width 8 height 12
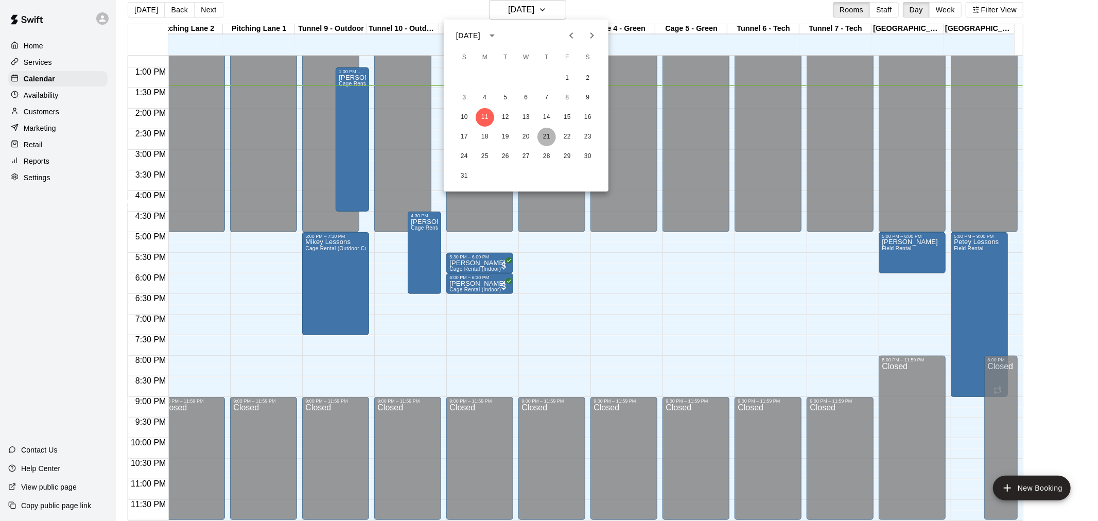
click at [547, 140] on button "21" at bounding box center [546, 137] width 19 height 19
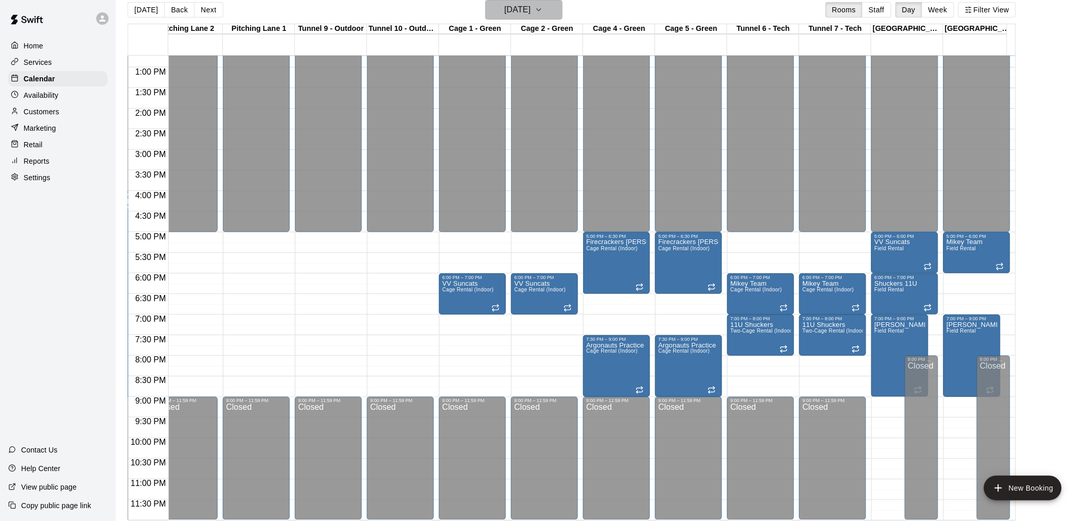
click at [554, 8] on button "[DATE]" at bounding box center [523, 10] width 77 height 20
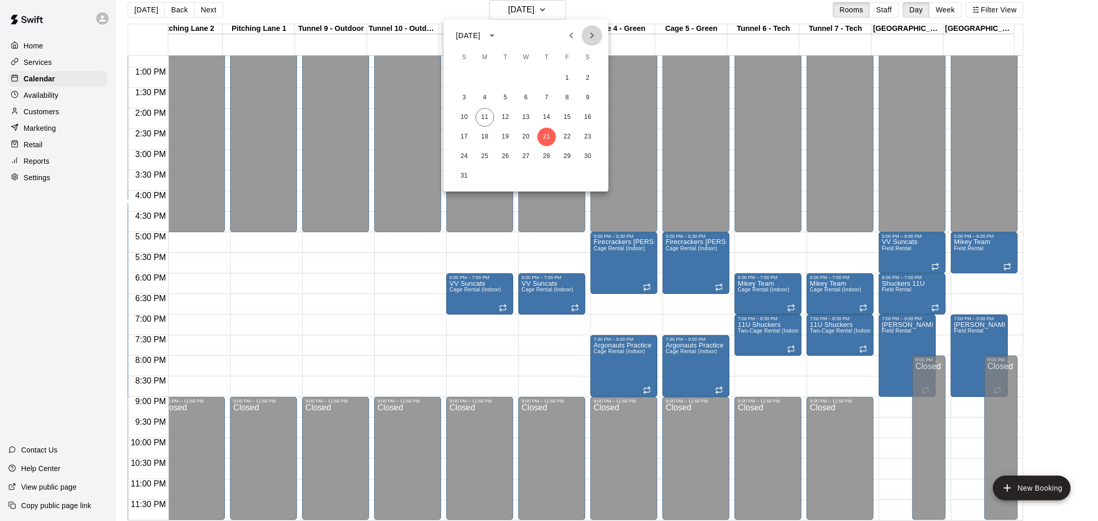
click at [590, 34] on icon "Next month" at bounding box center [592, 35] width 12 height 12
click at [589, 34] on icon "Next month" at bounding box center [592, 35] width 12 height 12
click at [590, 39] on icon "Next month" at bounding box center [592, 35] width 12 height 12
click at [544, 117] on button "13" at bounding box center [546, 117] width 19 height 19
